Goal: Task Accomplishment & Management: Use online tool/utility

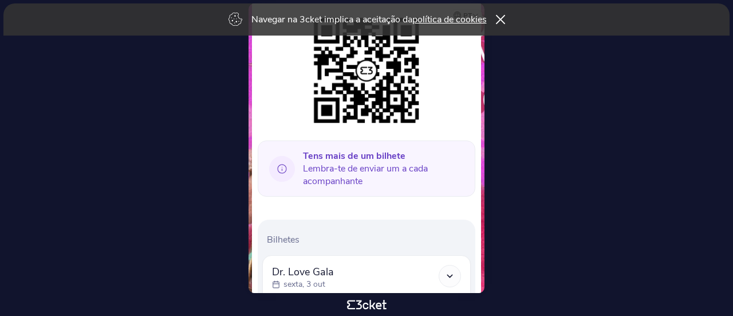
scroll to position [172, 0]
click at [281, 168] on icon at bounding box center [282, 168] width 26 height 26
click at [368, 152] on b "Tens mais de um bilhete" at bounding box center [354, 154] width 103 height 13
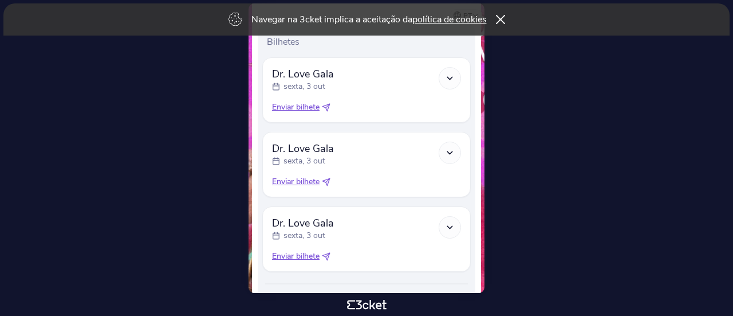
scroll to position [344, 0]
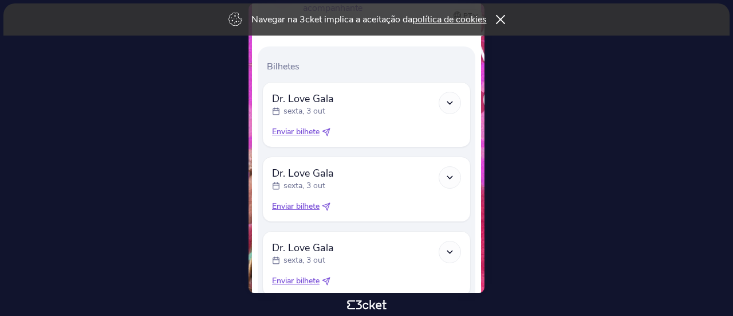
click at [313, 131] on span "Enviar bilhete" at bounding box center [296, 131] width 48 height 11
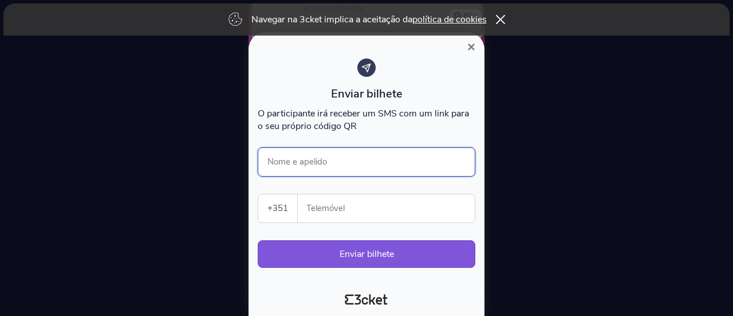
click at [324, 163] on input "Nome e apelido" at bounding box center [367, 161] width 218 height 29
type input "Mavildia Silva"
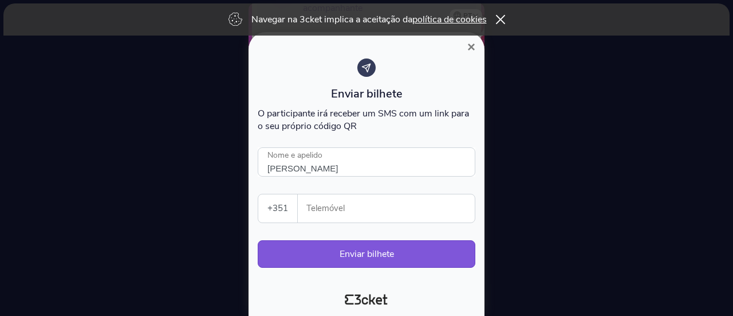
click at [345, 198] on input "Telemóvel" at bounding box center [391, 208] width 168 height 28
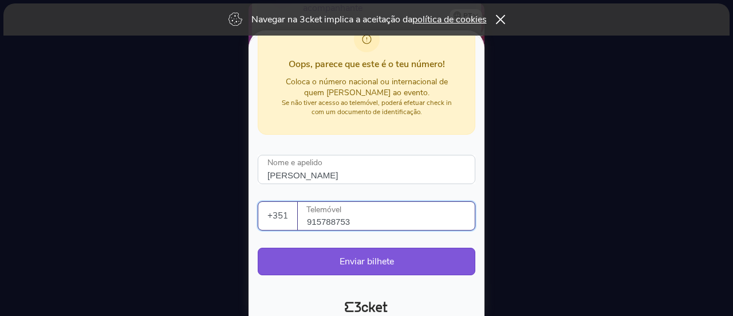
scroll to position [126, 0]
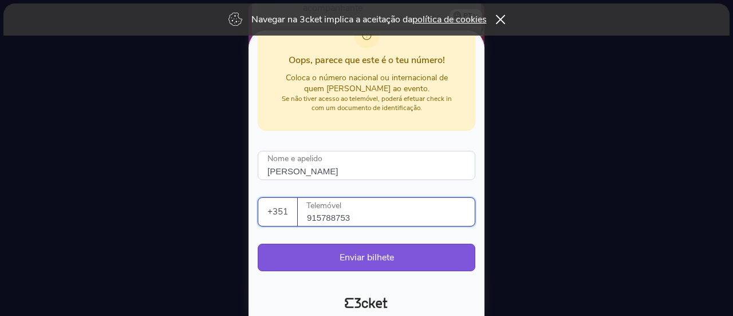
drag, startPoint x: 379, startPoint y: 213, endPoint x: 303, endPoint y: 211, distance: 76.8
click at [303, 211] on div "915788753 Telemóvel" at bounding box center [386, 212] width 177 height 28
type input "915788753"
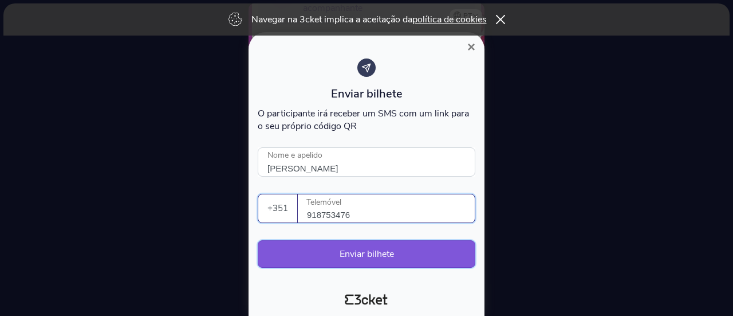
type input "918753476"
click at [364, 254] on button "Enviar bilhete" at bounding box center [367, 254] width 218 height 28
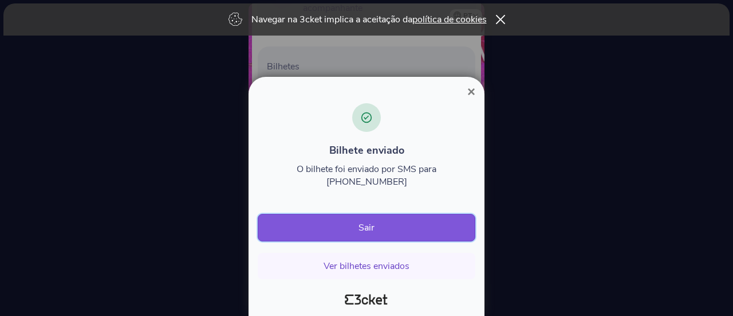
click at [374, 224] on button "Sair" at bounding box center [367, 228] width 218 height 28
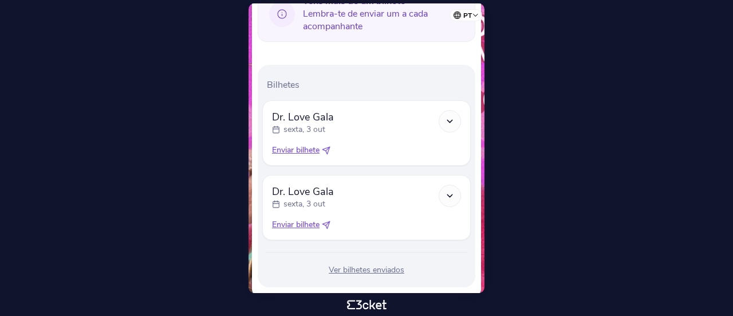
scroll to position [345, 0]
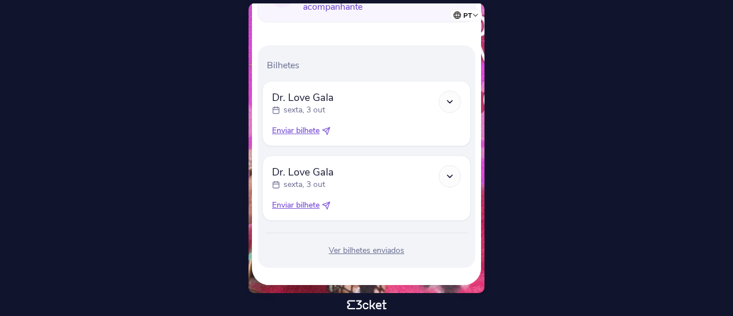
click at [325, 128] on icon at bounding box center [326, 131] width 9 height 9
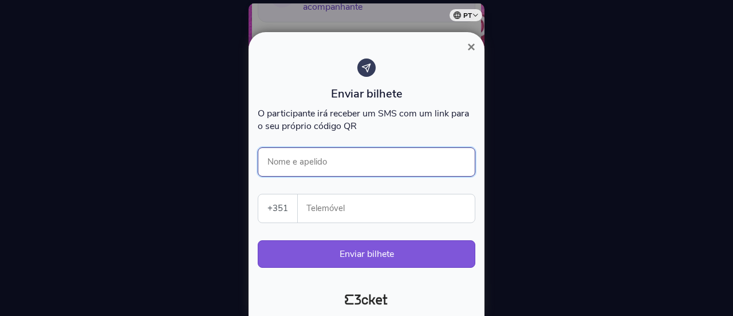
click at [335, 163] on input "Nome e apelido" at bounding box center [367, 161] width 218 height 29
type input "Bruna Ferreira"
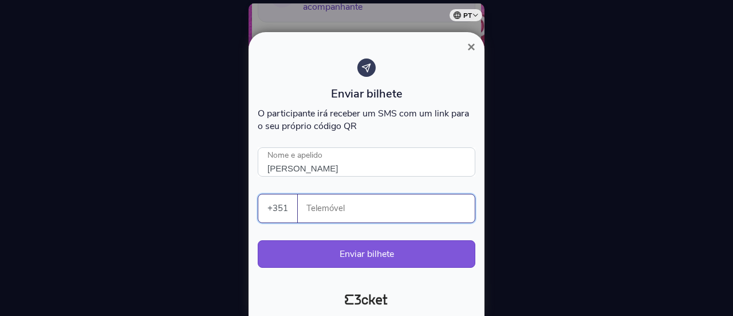
click at [339, 211] on input "Telemóvel" at bounding box center [391, 208] width 168 height 28
type input "917721607"
click at [346, 262] on button "Enviar bilhete" at bounding box center [367, 254] width 218 height 28
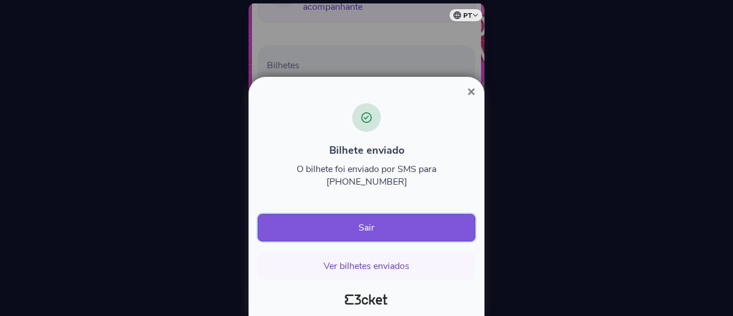
click at [352, 234] on button "Sair" at bounding box center [367, 228] width 218 height 28
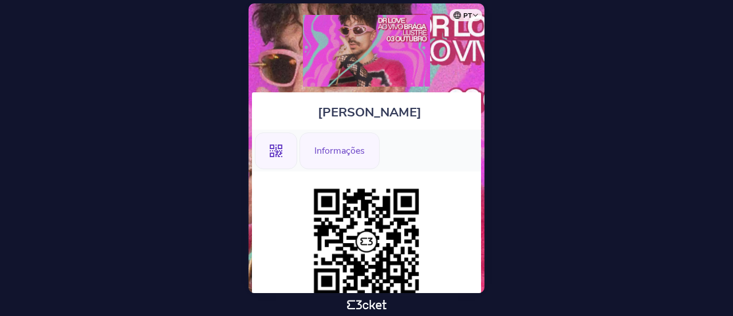
click at [332, 150] on div "Informações" at bounding box center [340, 150] width 80 height 37
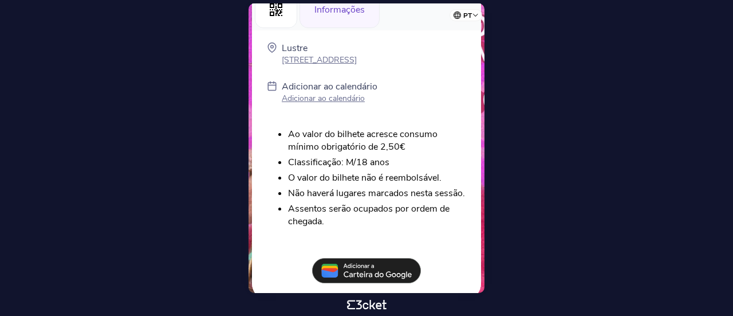
scroll to position [155, 0]
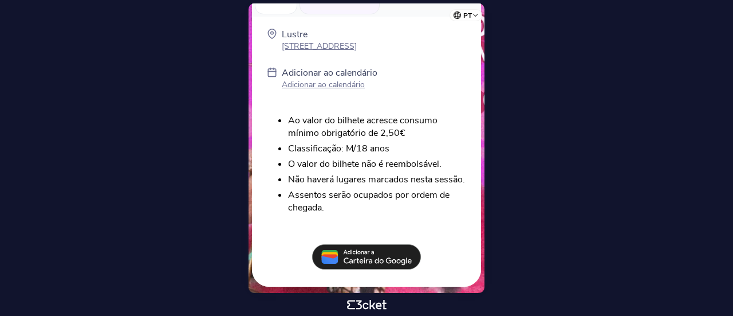
click at [344, 81] on p "Adicionar ao calendário" at bounding box center [330, 84] width 96 height 11
click at [380, 246] on img at bounding box center [366, 256] width 109 height 25
